Goal: Task Accomplishment & Management: Manage account settings

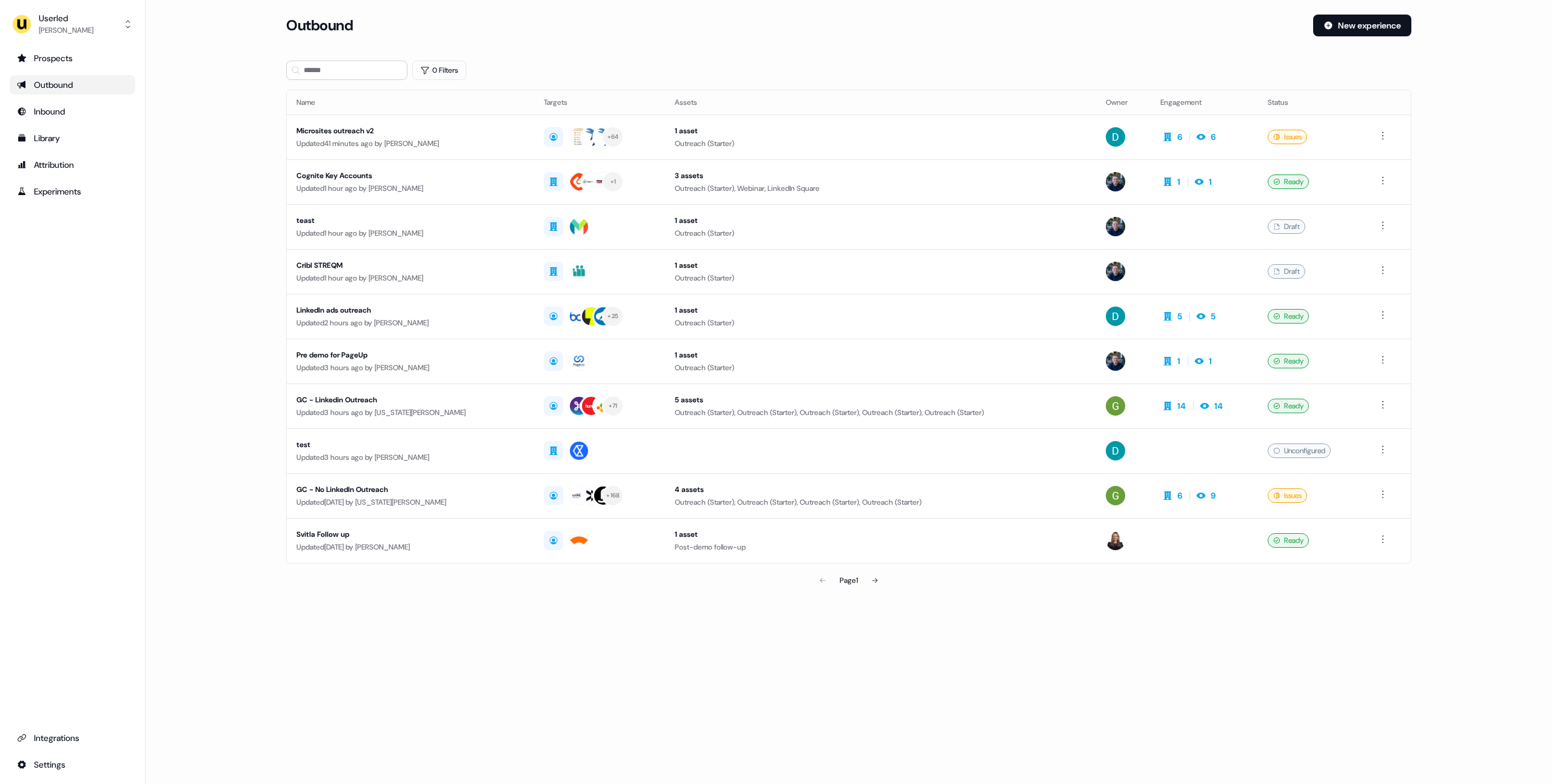
click at [221, 262] on main "Loading... Outbound New experience 0 Filters Name Targets Assets Owner Engageme…" at bounding box center [849, 320] width 1407 height 612
click at [236, 68] on main "Loading... Outbound New experience 0 Filters Name Targets Assets Owner Engageme…" at bounding box center [849, 320] width 1407 height 612
click at [218, 80] on main "Loading... Outbound New experience 0 Filters Name Targets Assets Owner Engageme…" at bounding box center [849, 320] width 1407 height 612
click at [658, 40] on div "Outbound New experience" at bounding box center [849, 32] width 1125 height 37
click at [93, 17] on button "Userled Oliver Grogan" at bounding box center [73, 24] width 126 height 29
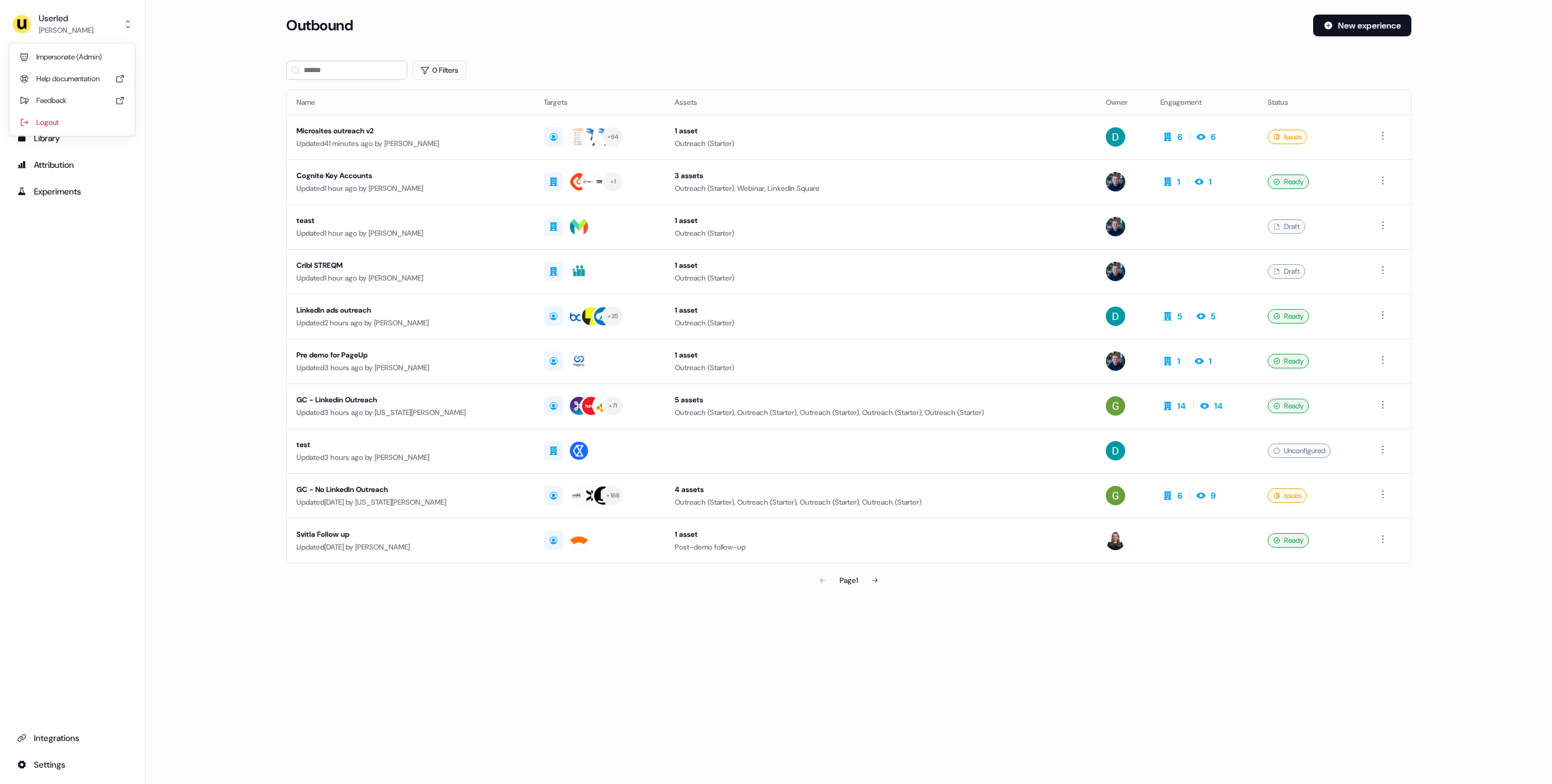
click at [100, 343] on div "Userled Oliver Grogan Impersonate (Admin) Help documentation Feedback Logout Pr…" at bounding box center [73, 392] width 146 height 784
click at [66, 24] on div "Oliver Grogan" at bounding box center [66, 30] width 54 height 12
click at [83, 59] on div "Impersonate (Admin)" at bounding box center [72, 57] width 115 height 22
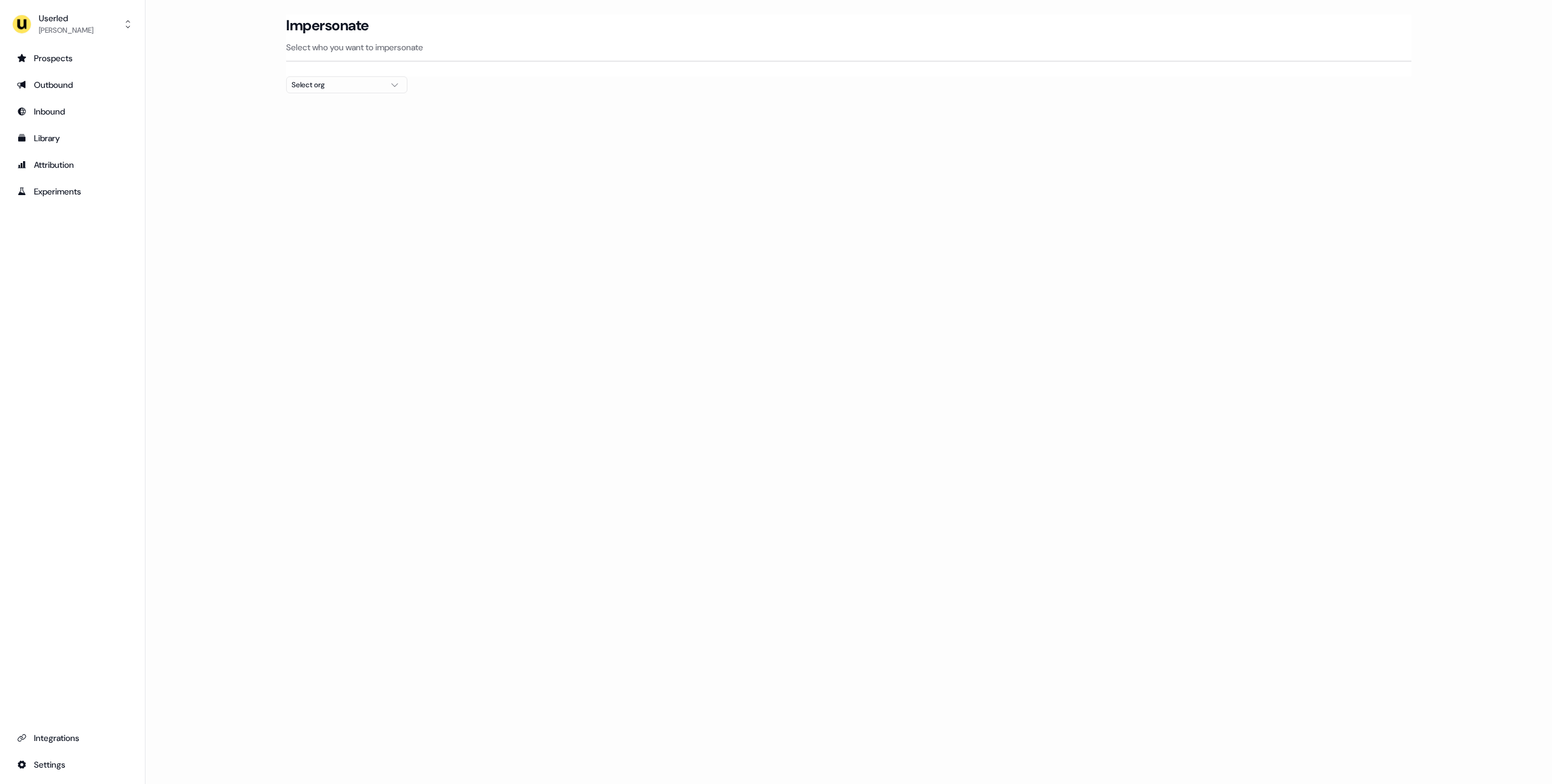
click at [331, 82] on div "Select org" at bounding box center [337, 85] width 91 height 12
click at [333, 114] on input "text" at bounding box center [354, 107] width 106 height 22
click at [228, 167] on div "Loading... Impersonate Select who you want to impersonate Select org" at bounding box center [849, 392] width 1407 height 784
click at [343, 75] on div "Impersonate Select who you want to impersonate" at bounding box center [849, 45] width 1125 height 62
click at [347, 82] on div "Select org" at bounding box center [337, 85] width 91 height 12
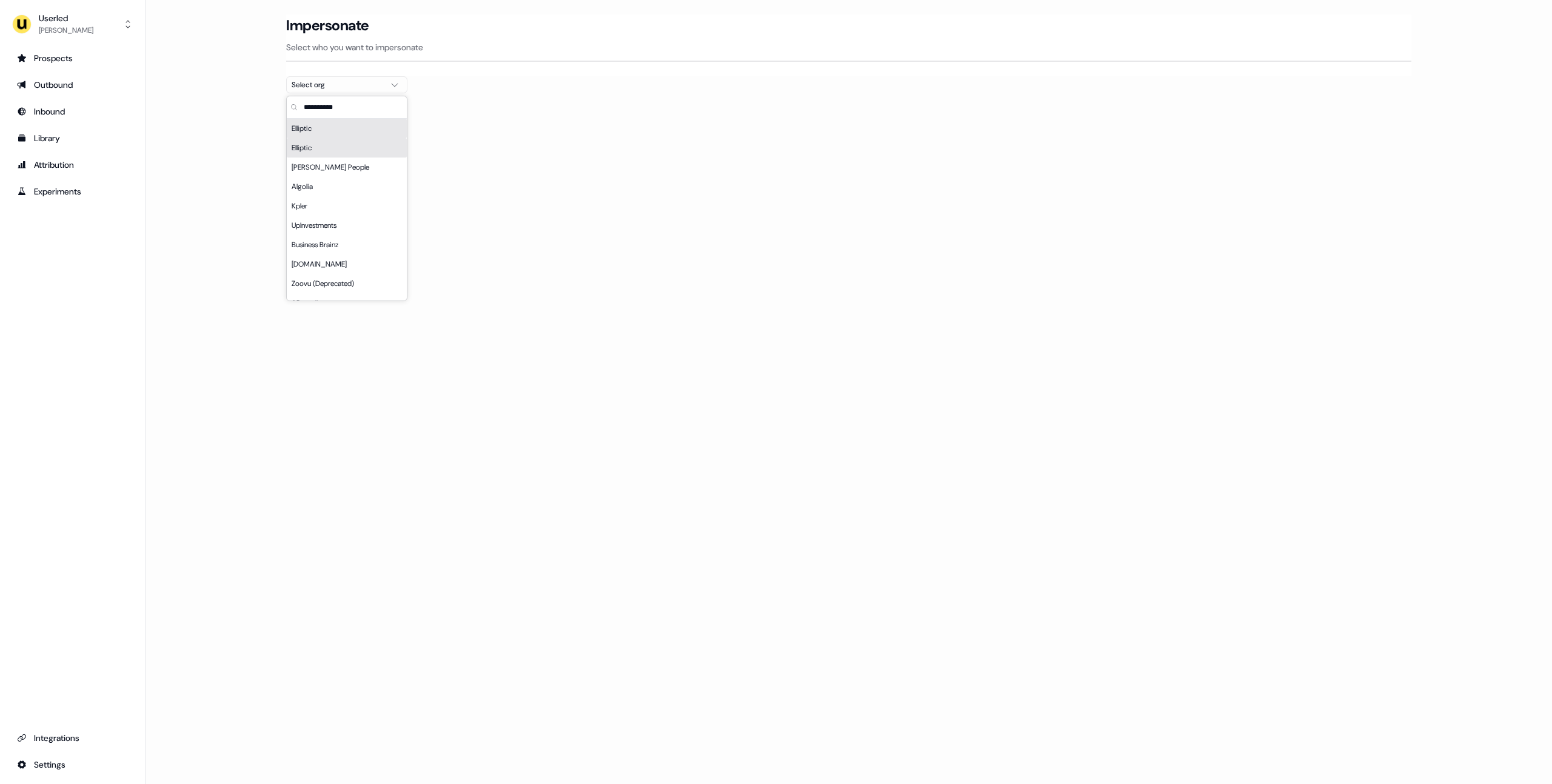
click at [239, 150] on div "Loading... Impersonate Select who you want to impersonate Select org" at bounding box center [849, 392] width 1407 height 784
click at [357, 86] on div "Select org" at bounding box center [337, 85] width 91 height 12
click at [253, 167] on div "Loading... Impersonate Select who you want to impersonate Select org" at bounding box center [849, 392] width 1407 height 784
click at [92, 25] on button "Userled Oliver Grogan" at bounding box center [73, 24] width 126 height 29
click at [80, 59] on div "Impersonate (Admin)" at bounding box center [72, 57] width 115 height 22
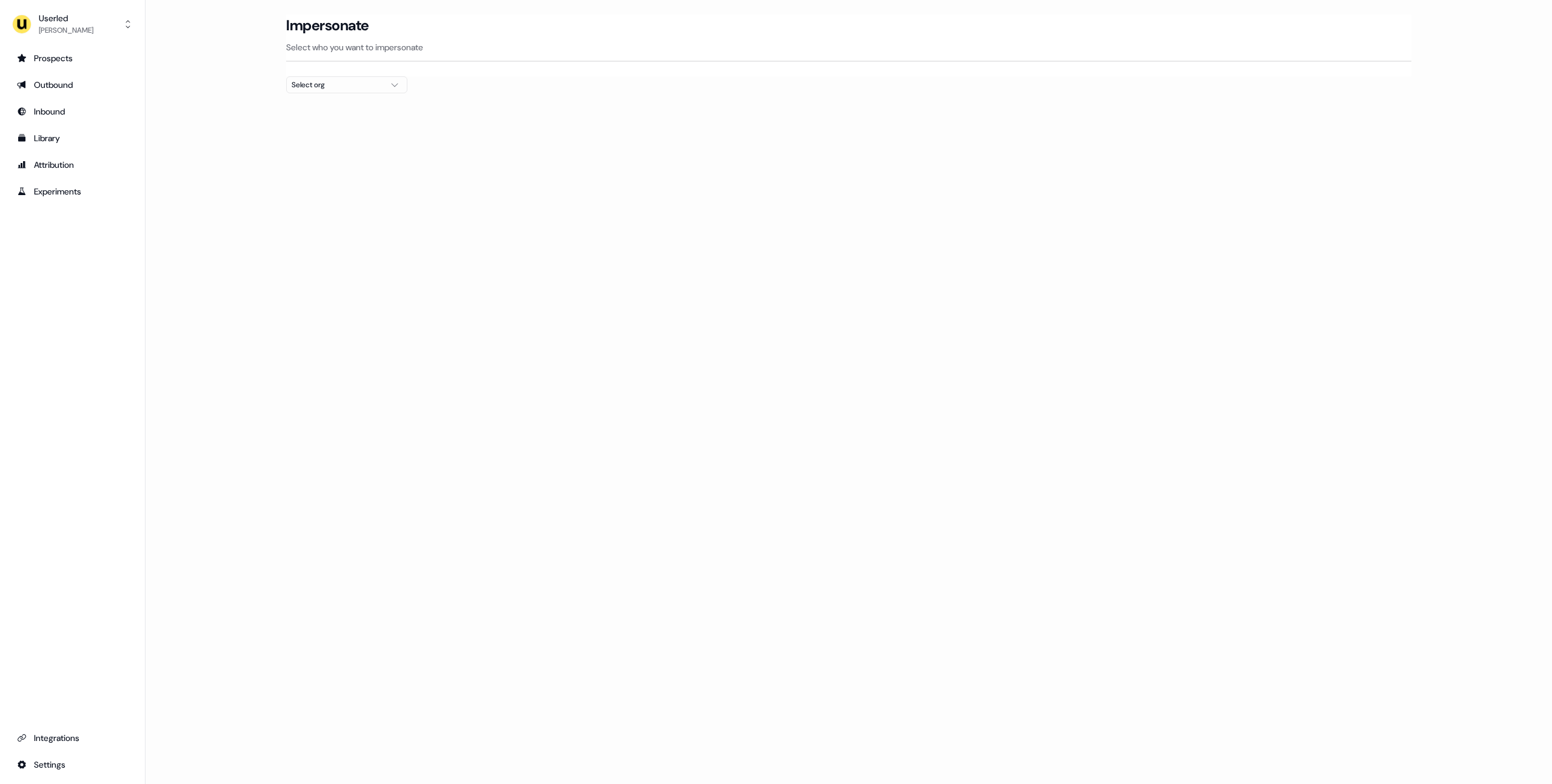
click at [323, 83] on div "Select org" at bounding box center [337, 85] width 91 height 12
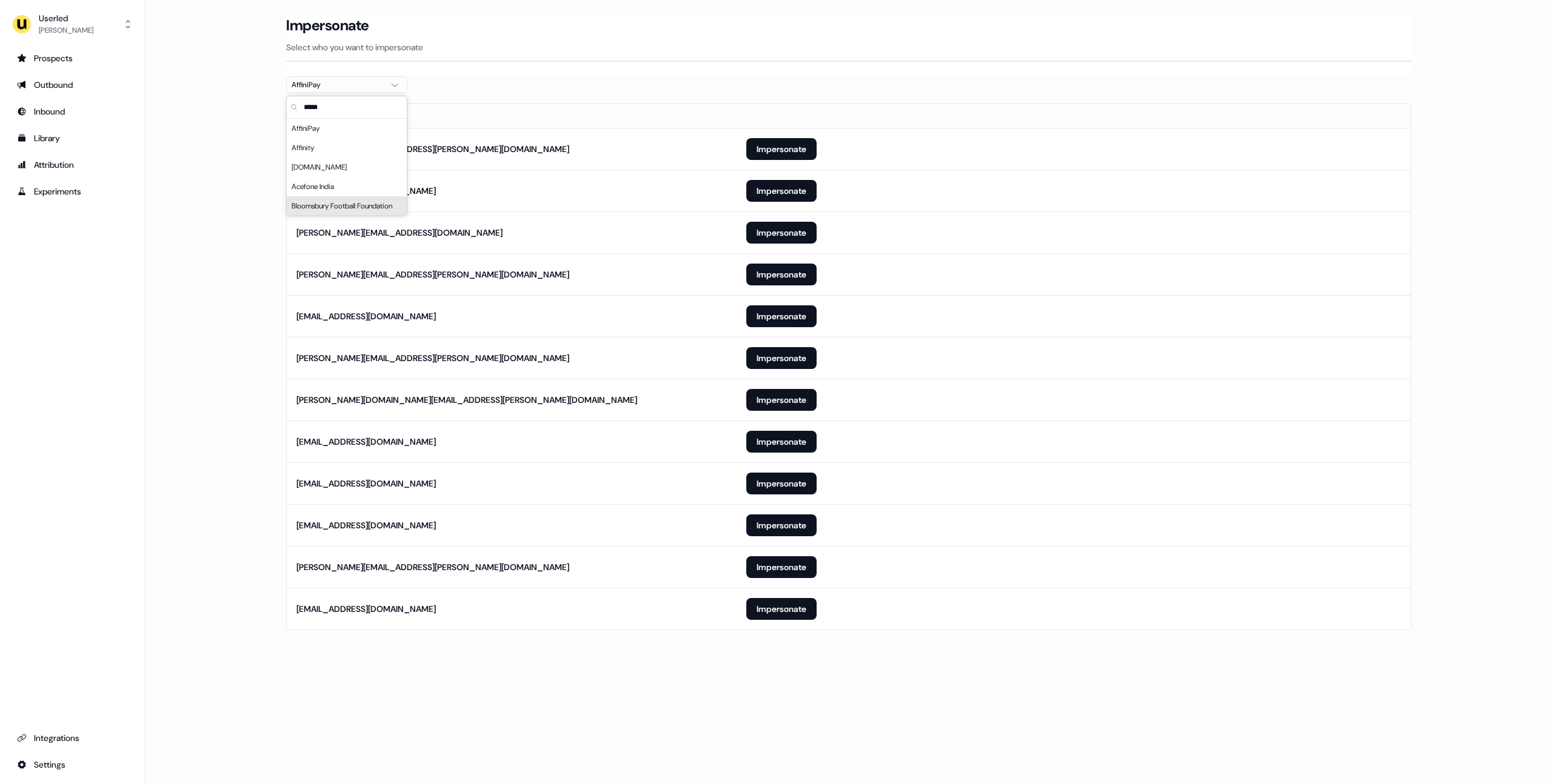
type input "*****"
click at [196, 335] on main "Loading... Impersonate Select who you want to impersonate AffiniPay Email ruth.…" at bounding box center [849, 339] width 1407 height 650
click at [771, 151] on button "Impersonate" at bounding box center [781, 149] width 70 height 22
